Goal: Subscribe to service/newsletter

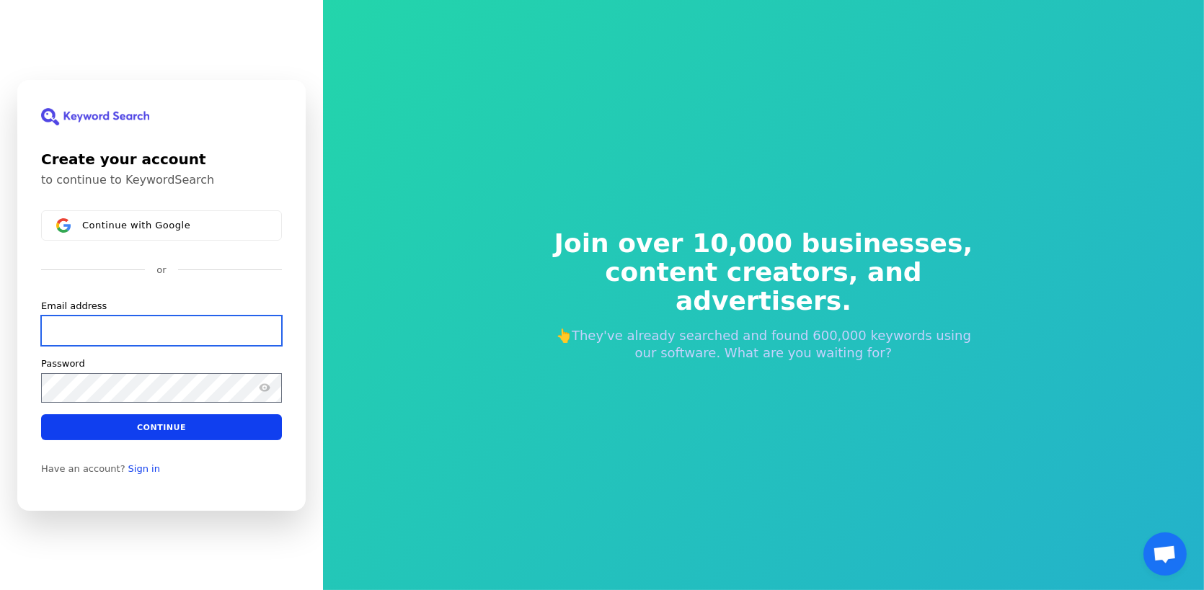
click at [217, 337] on input "Email address" at bounding box center [161, 330] width 241 height 30
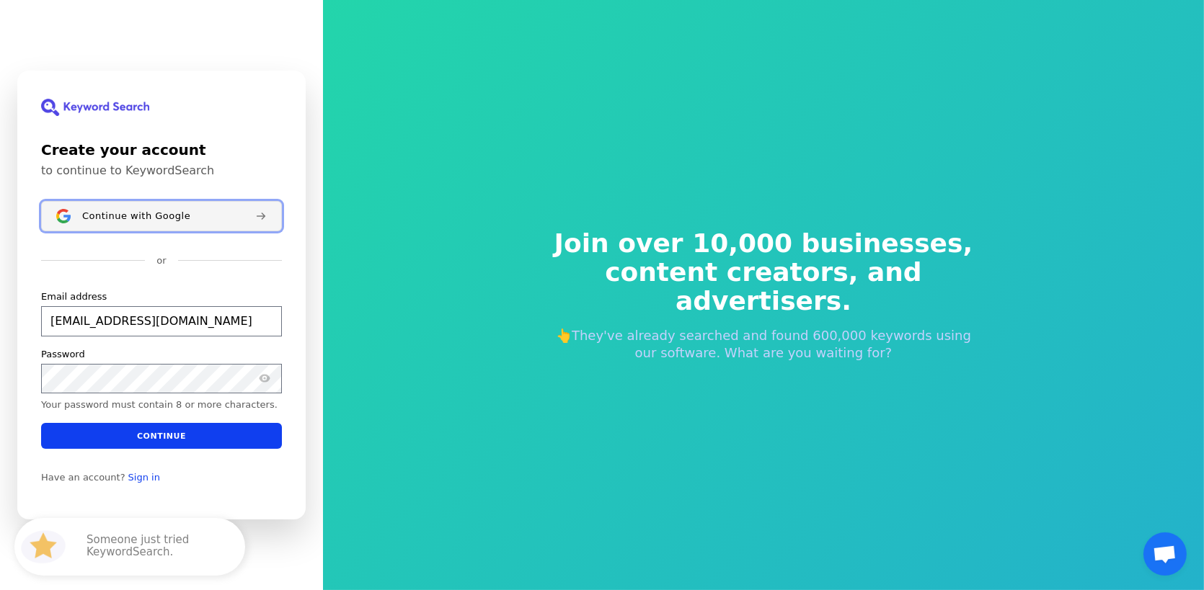
click at [172, 215] on span "Continue with Google" at bounding box center [136, 216] width 108 height 12
type input "slundie82@gmail.com"
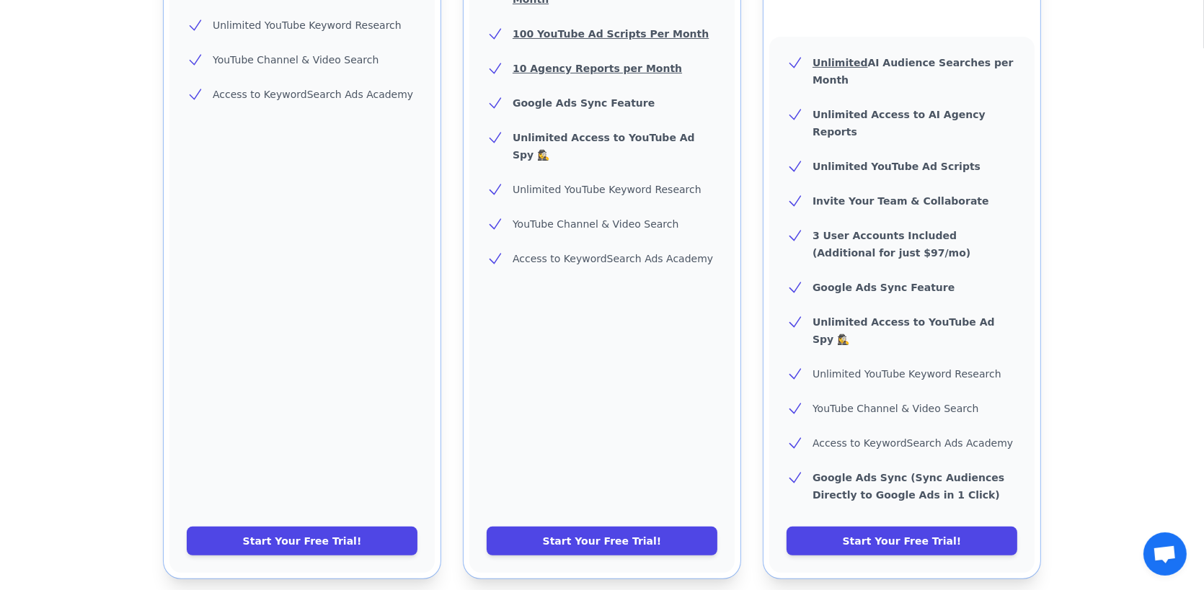
scroll to position [504, 0]
